Goal: Transaction & Acquisition: Purchase product/service

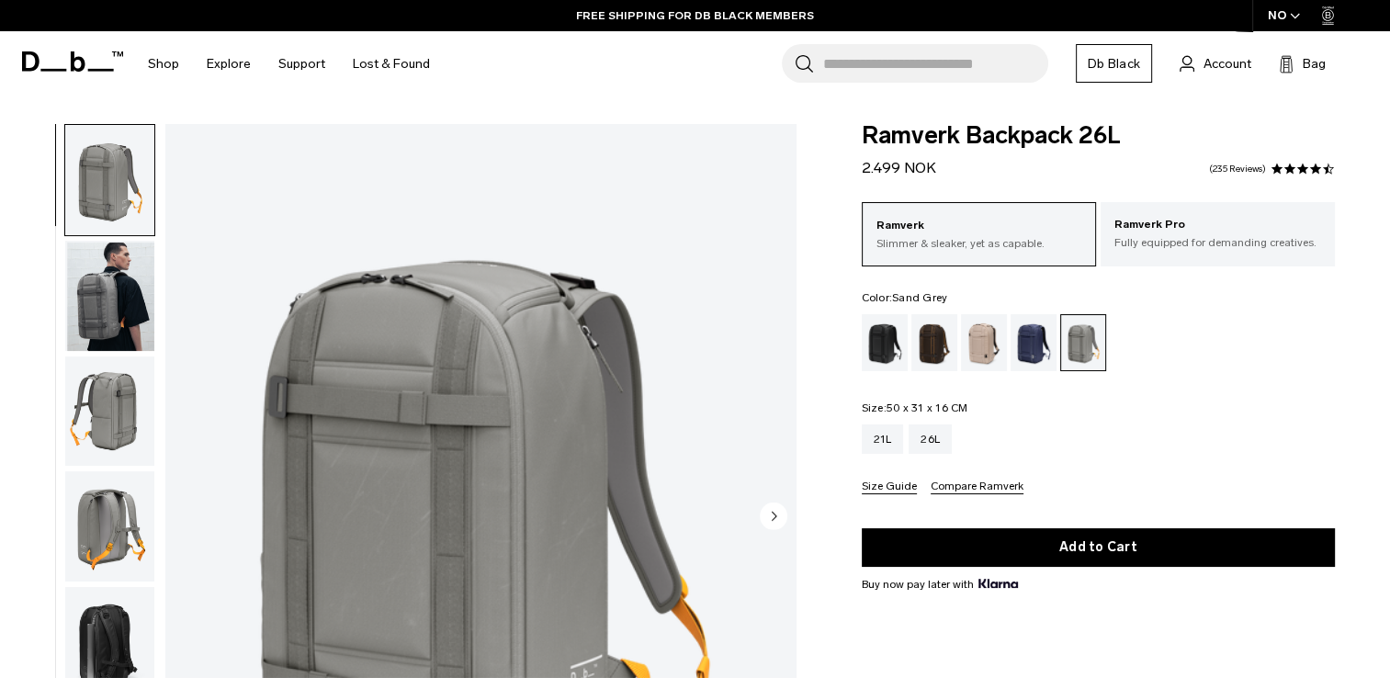
click at [95, 307] on img "button" at bounding box center [109, 296] width 89 height 110
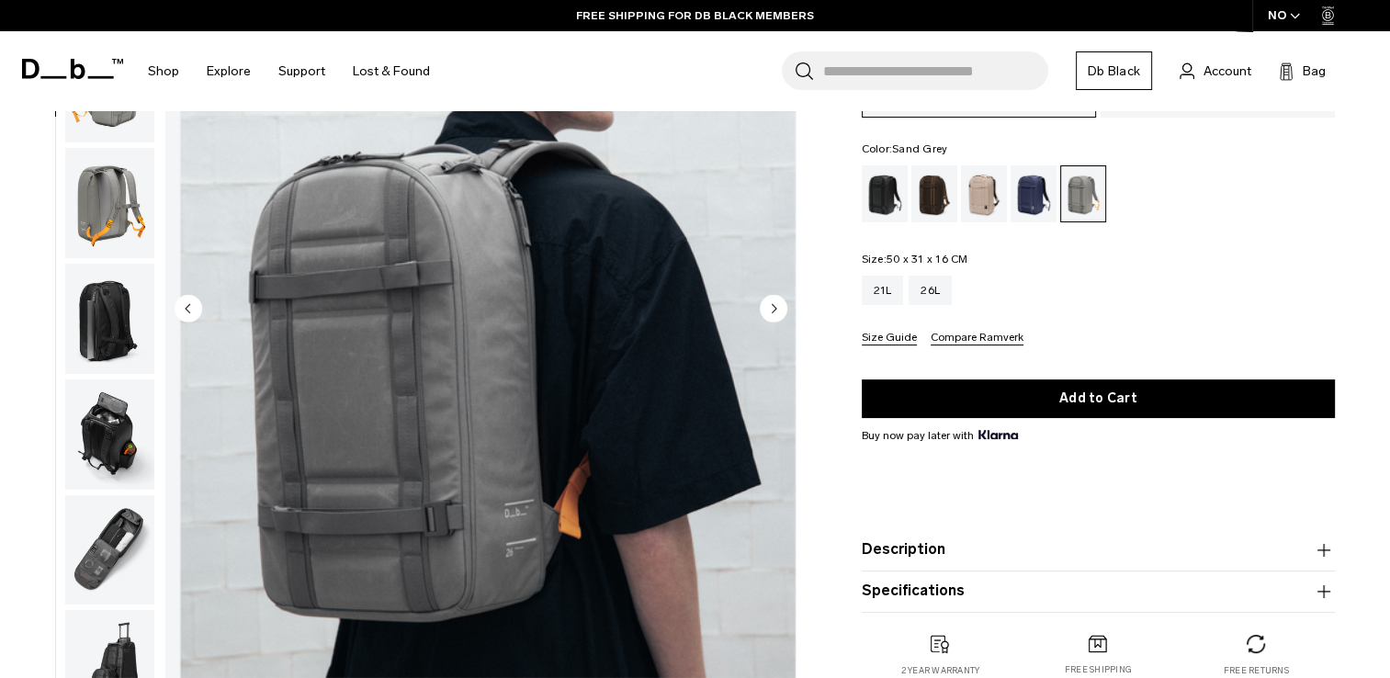
scroll to position [198, 0]
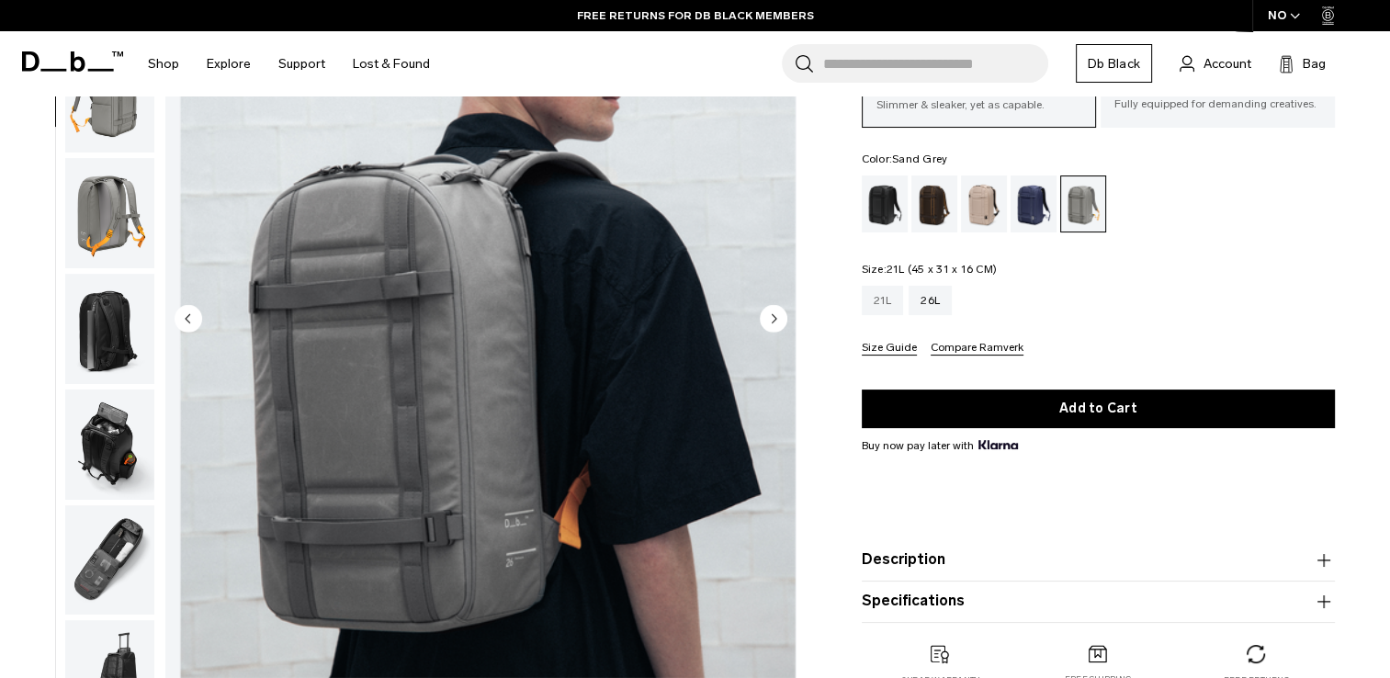
click at [868, 301] on div "21L" at bounding box center [883, 300] width 42 height 29
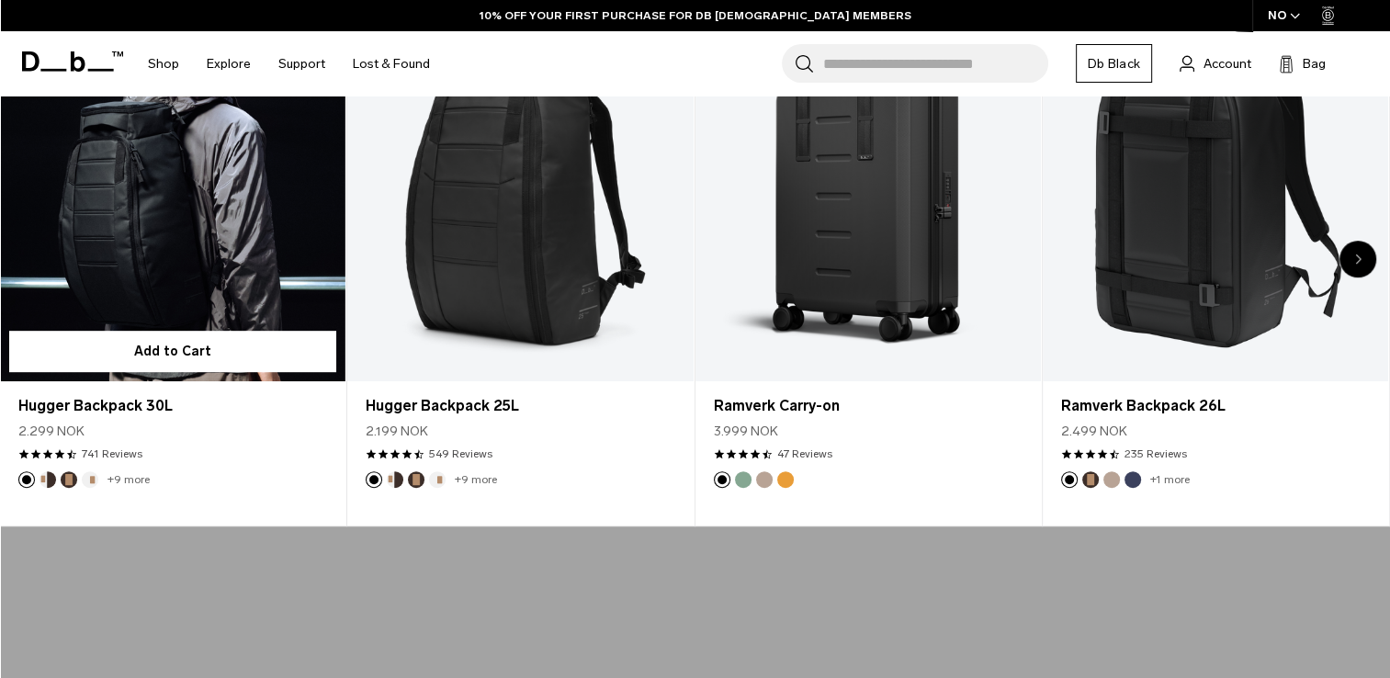
scroll to position [837, 0]
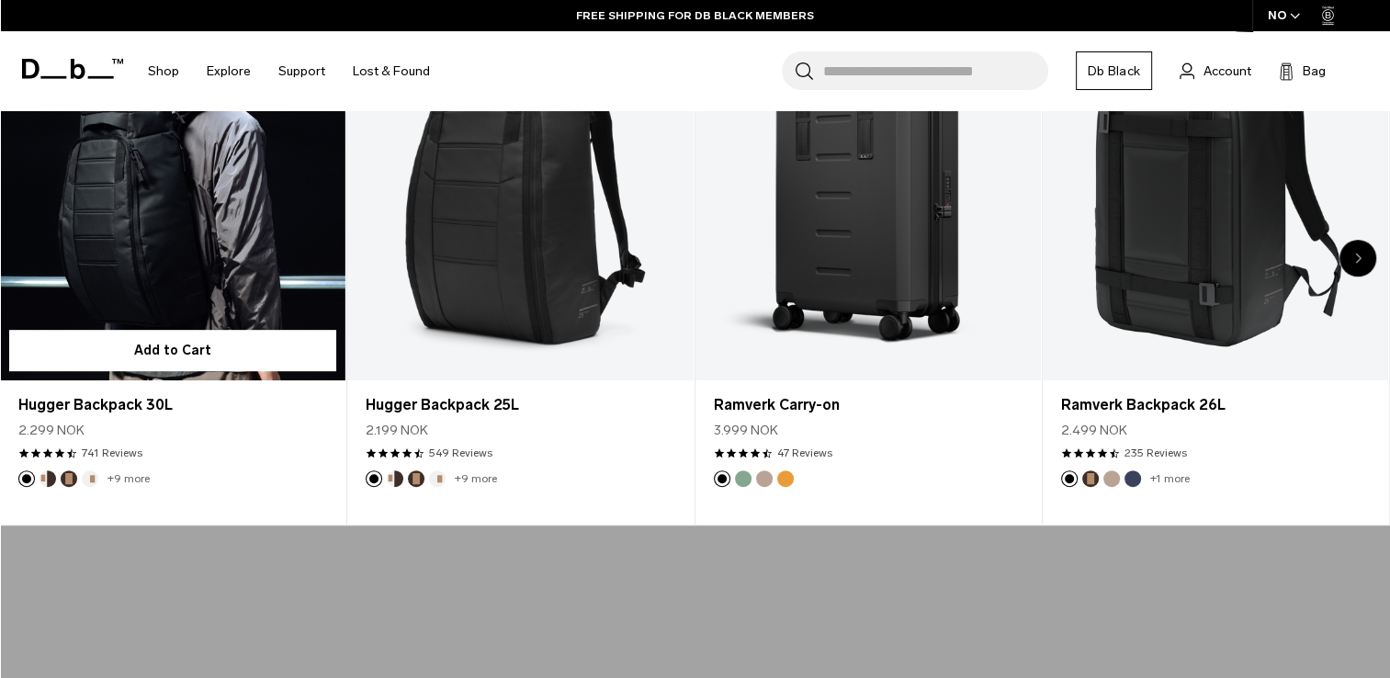
click at [173, 271] on link "Hugger Backpack 30L" at bounding box center [172, 188] width 345 height 384
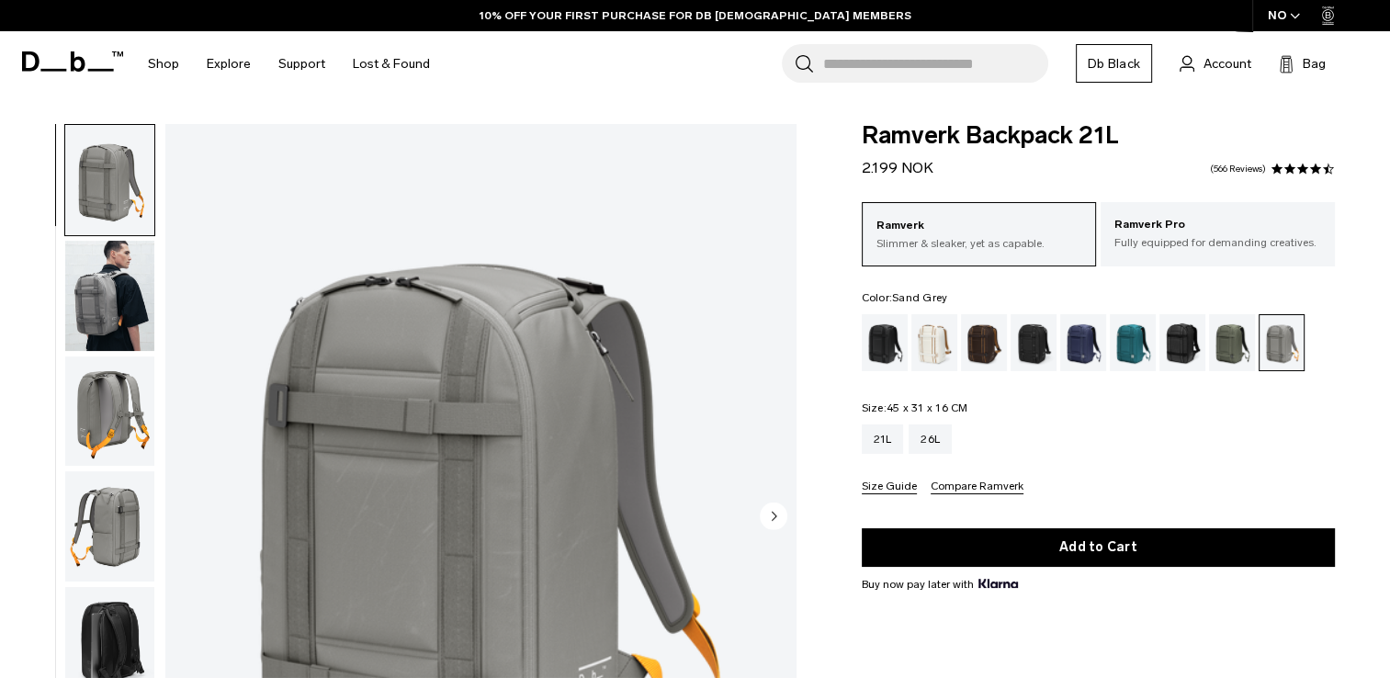
click at [144, 307] on img "button" at bounding box center [109, 296] width 89 height 110
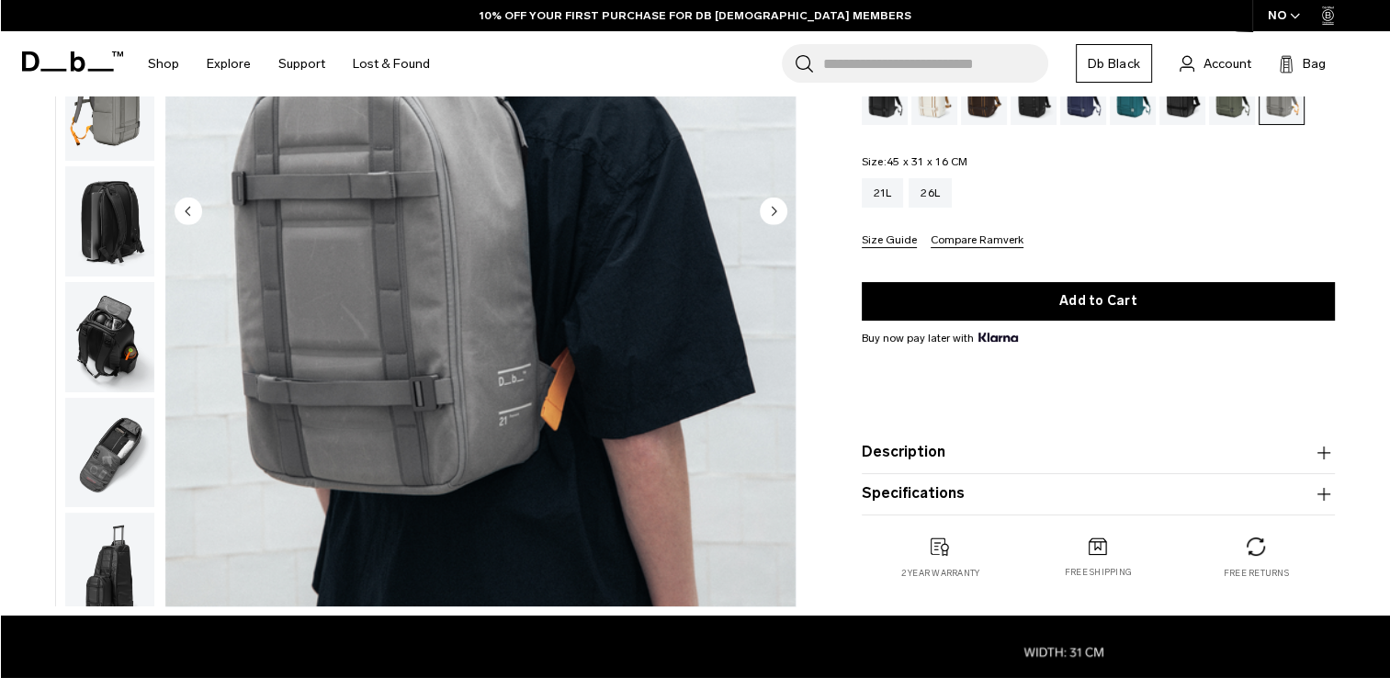
scroll to position [142, 0]
